Goal: Navigation & Orientation: Find specific page/section

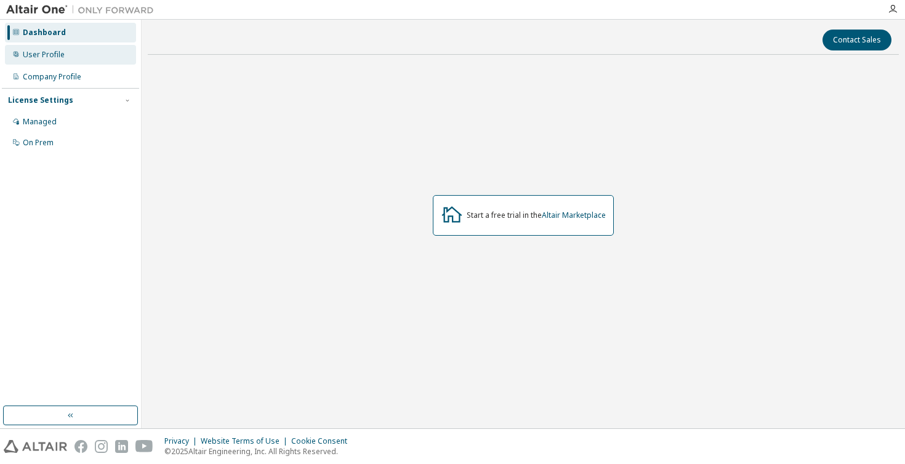
click at [122, 62] on div "User Profile" at bounding box center [70, 55] width 131 height 20
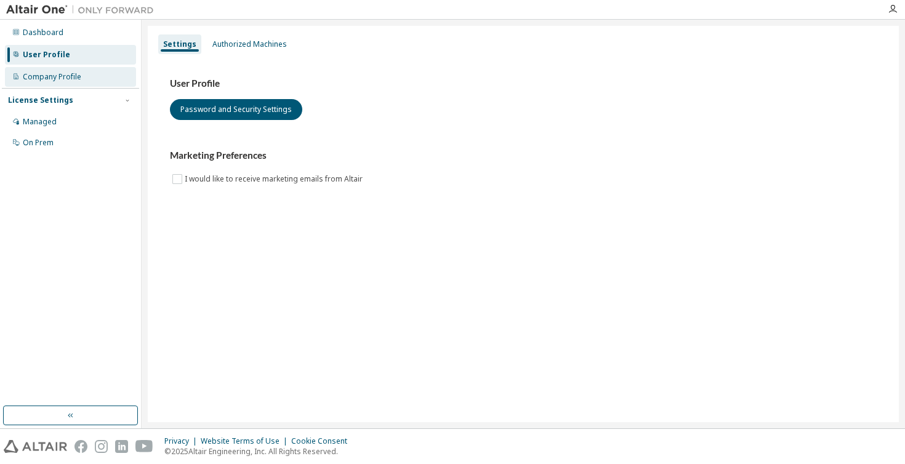
click at [119, 79] on div "Company Profile" at bounding box center [70, 77] width 131 height 20
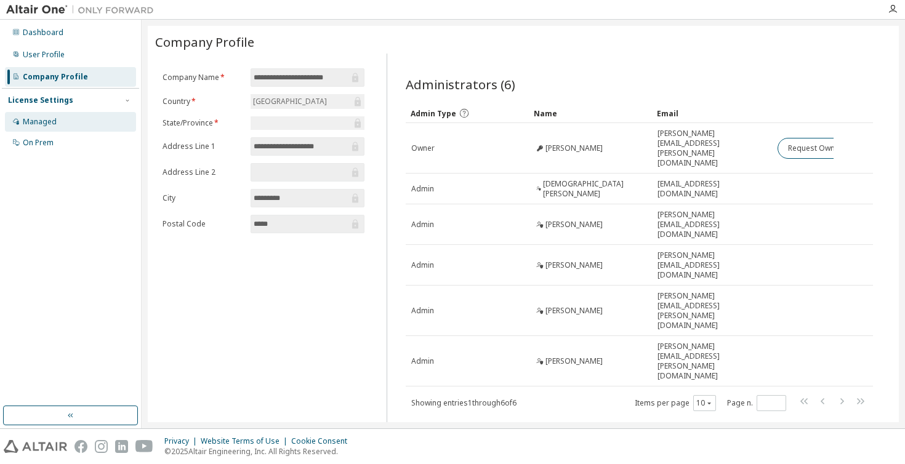
click at [63, 129] on div "Managed" at bounding box center [70, 122] width 131 height 20
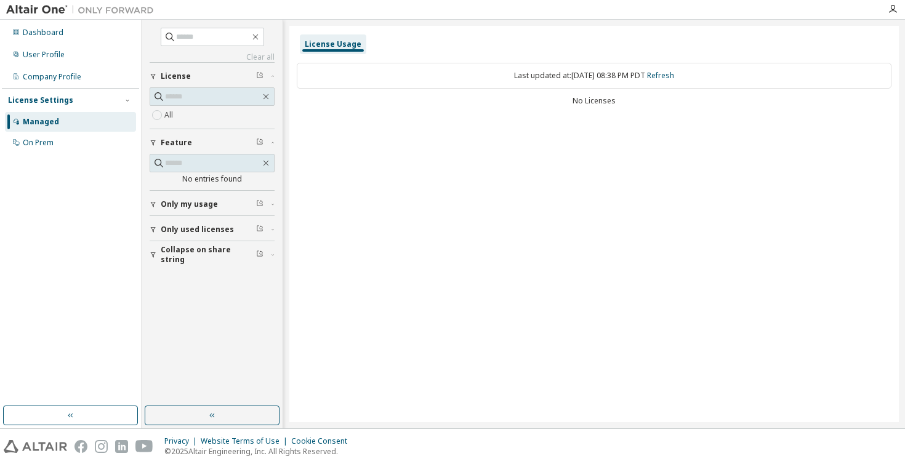
click at [212, 118] on div "All" at bounding box center [212, 115] width 125 height 15
click at [72, 49] on div "User Profile" at bounding box center [70, 55] width 131 height 20
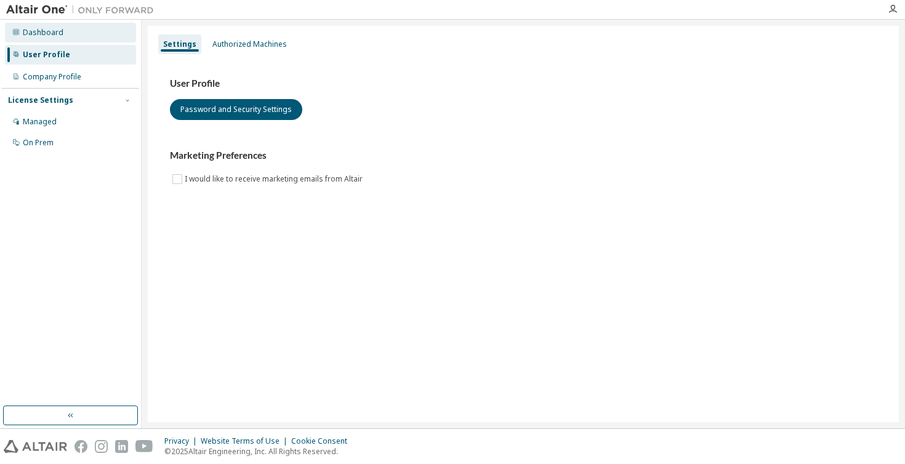
click at [83, 39] on div "Dashboard" at bounding box center [70, 33] width 131 height 20
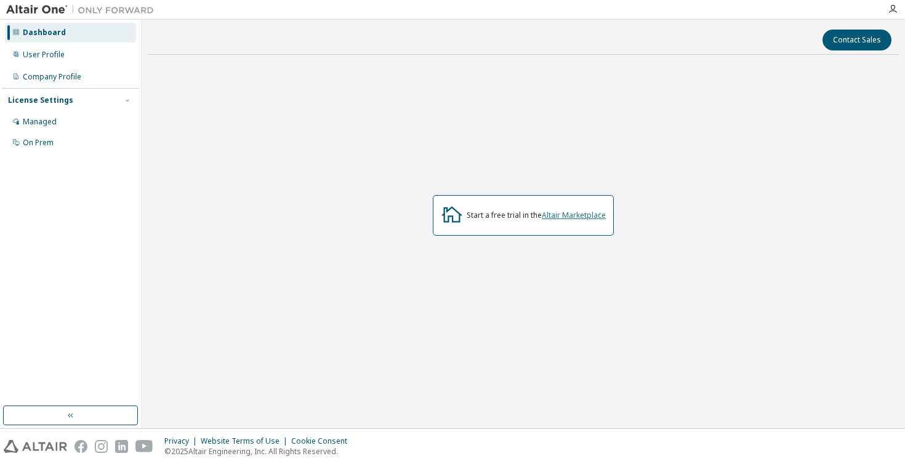
click at [559, 216] on link "Altair Marketplace" at bounding box center [574, 215] width 64 height 10
